Goal: Task Accomplishment & Management: Complete application form

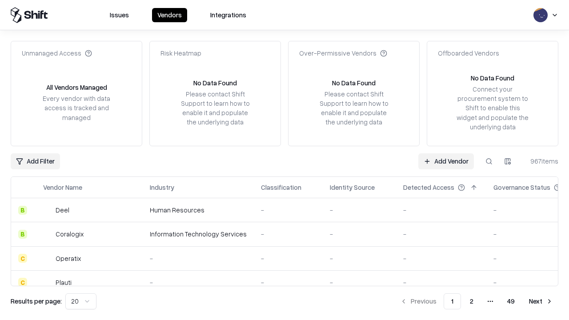
click at [446, 161] on link "Add Vendor" at bounding box center [446, 161] width 56 height 16
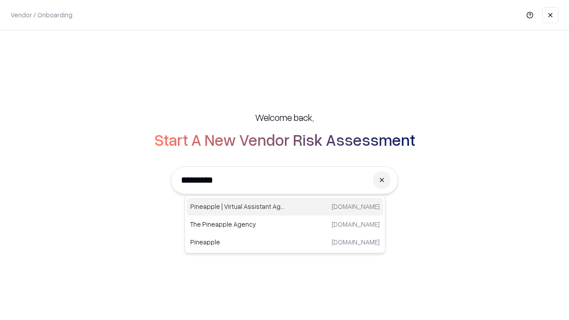
click at [285, 207] on div "Pineapple | Virtual Assistant Agency [DOMAIN_NAME]" at bounding box center [285, 207] width 196 height 18
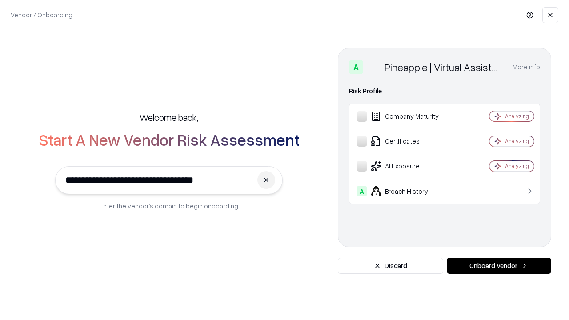
type input "**********"
click at [499, 266] on button "Onboard Vendor" at bounding box center [499, 266] width 104 height 16
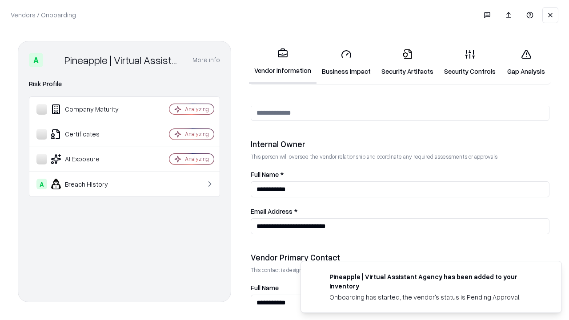
scroll to position [460, 0]
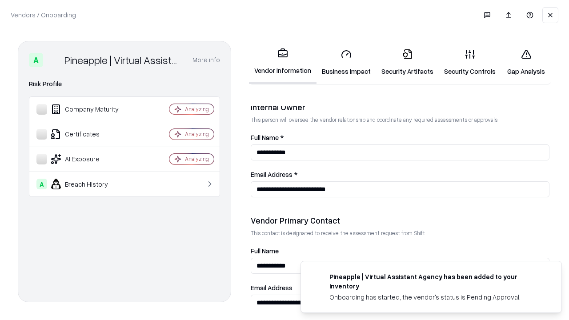
click at [346, 62] on link "Business Impact" at bounding box center [346, 62] width 60 height 41
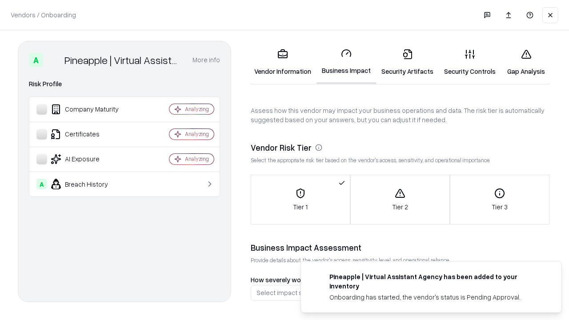
click at [526, 62] on link "Gap Analysis" at bounding box center [526, 62] width 50 height 41
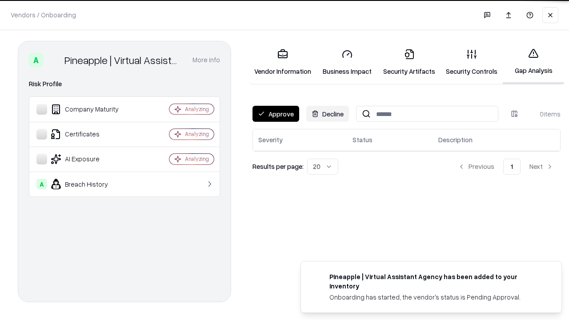
click at [276, 114] on button "Approve" at bounding box center [275, 114] width 47 height 16
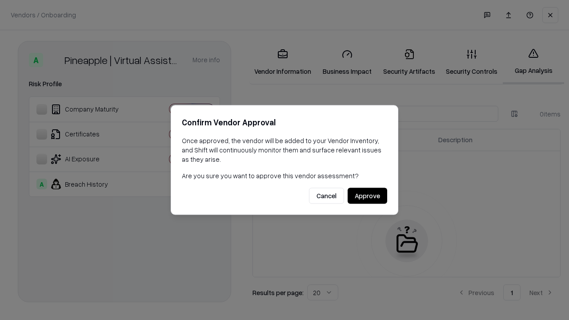
click at [367, 196] on button "Approve" at bounding box center [368, 196] width 40 height 16
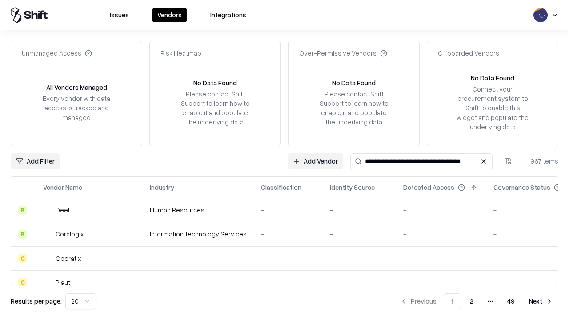
type input "**********"
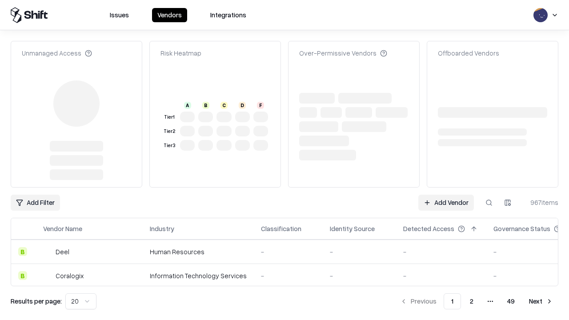
click at [446, 195] on link "Add Vendor" at bounding box center [446, 203] width 56 height 16
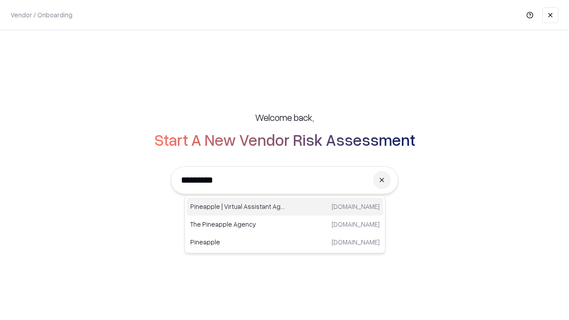
click at [285, 207] on div "Pineapple | Virtual Assistant Agency [DOMAIN_NAME]" at bounding box center [285, 207] width 196 height 18
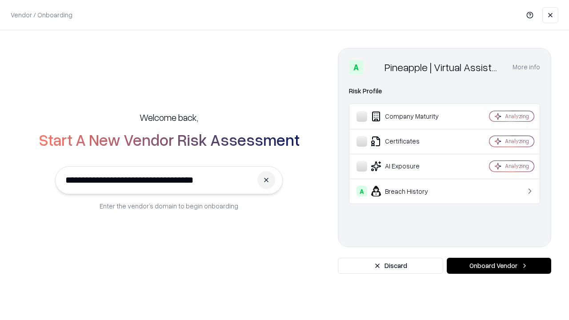
type input "**********"
click at [499, 266] on button "Onboard Vendor" at bounding box center [499, 266] width 104 height 16
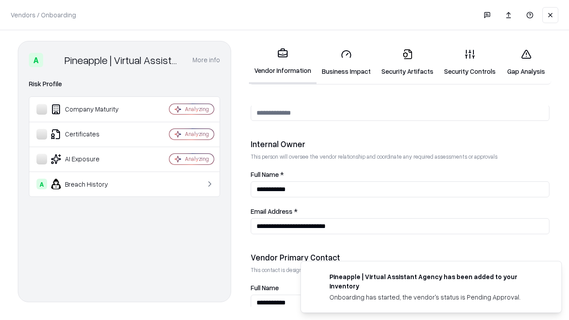
scroll to position [460, 0]
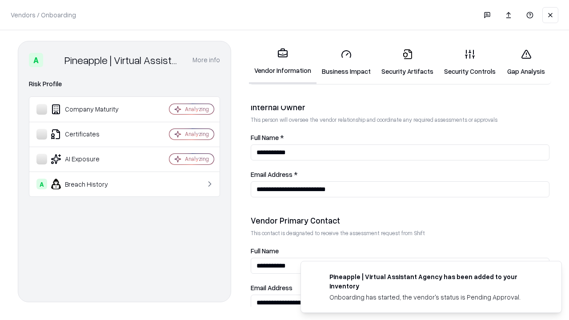
click at [526, 62] on link "Gap Analysis" at bounding box center [526, 62] width 50 height 41
